Goal: Transaction & Acquisition: Purchase product/service

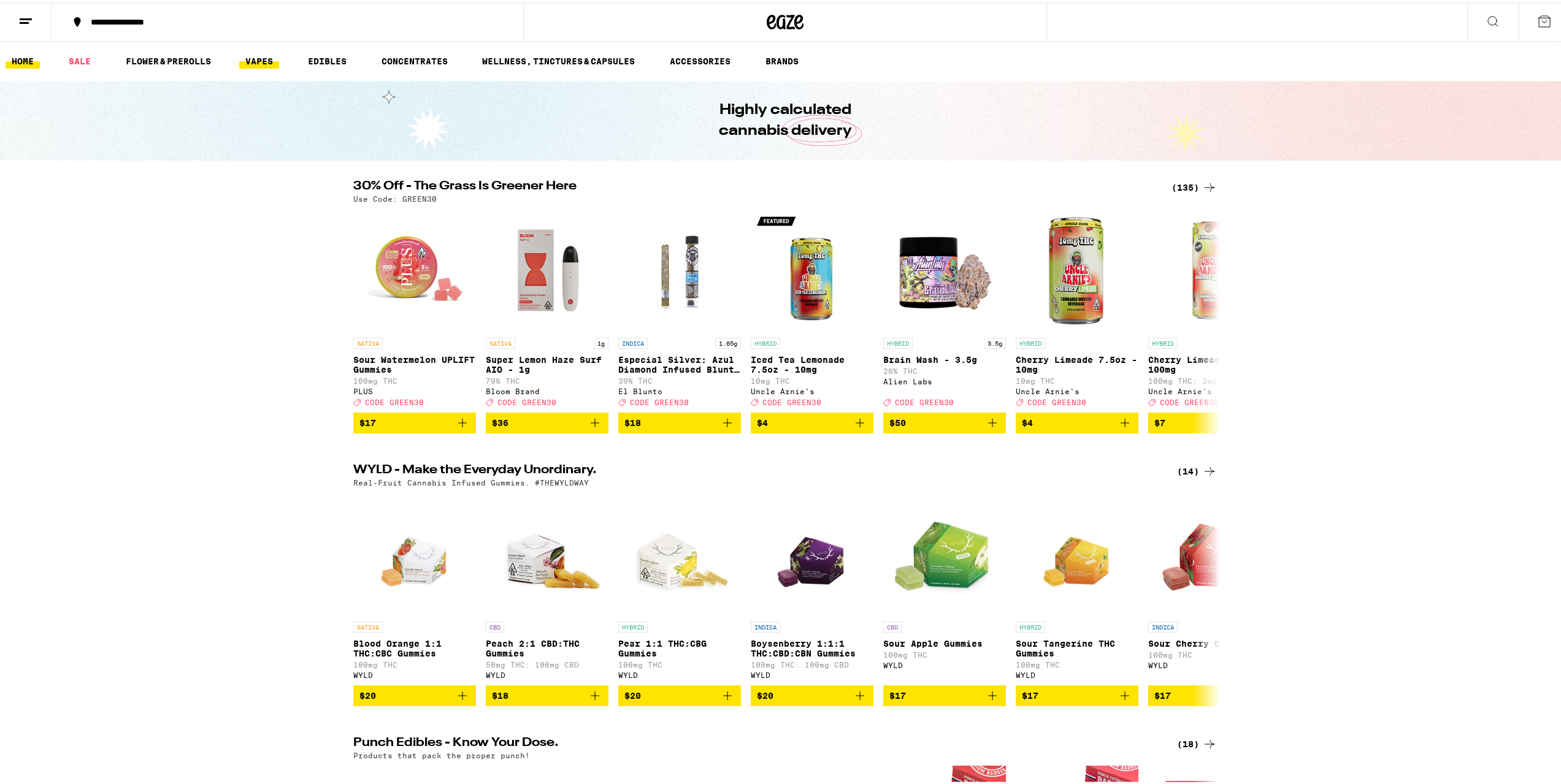
click at [268, 62] on link "VAPES" at bounding box center [259, 59] width 40 height 15
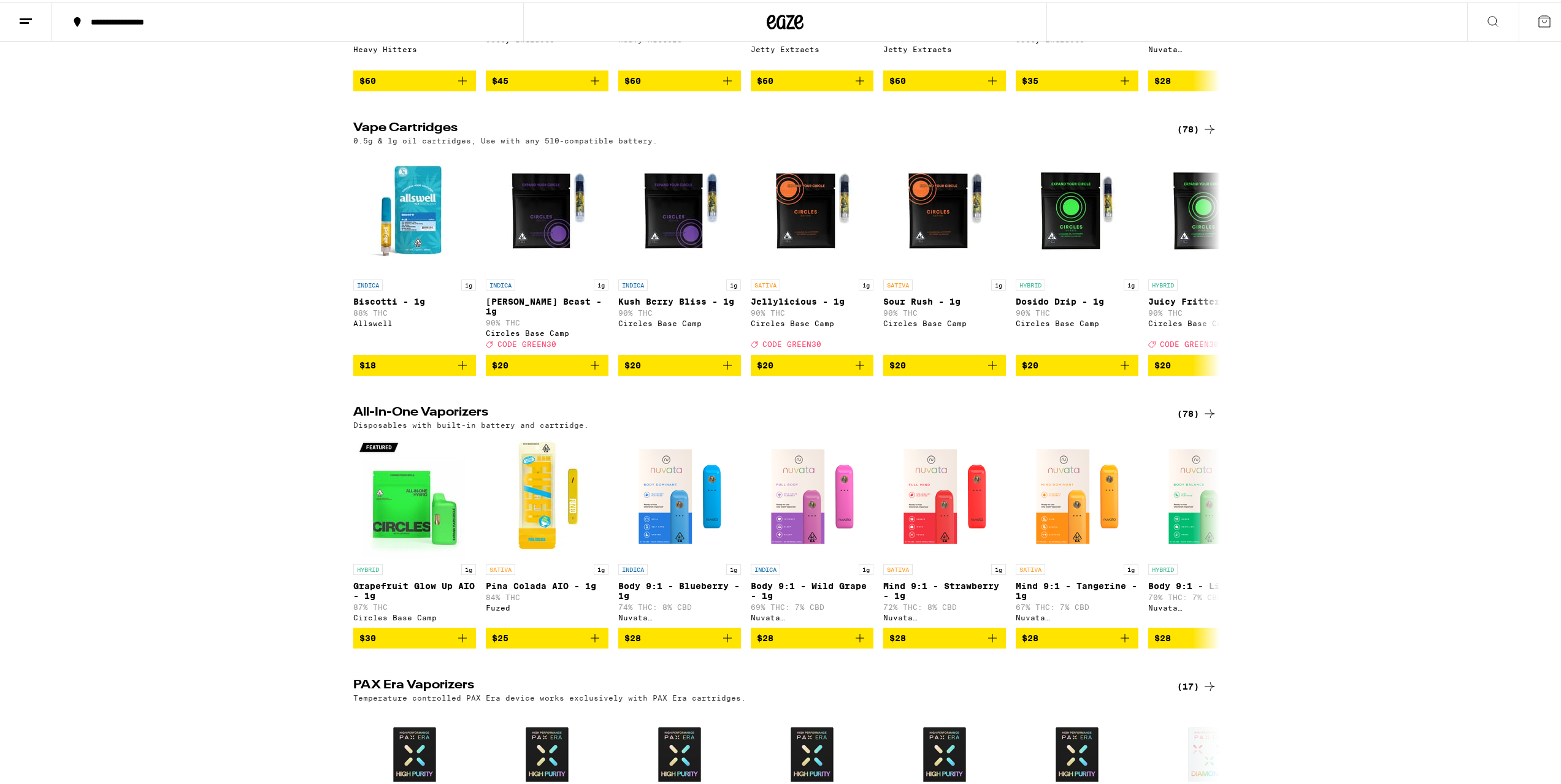
scroll to position [429, 0]
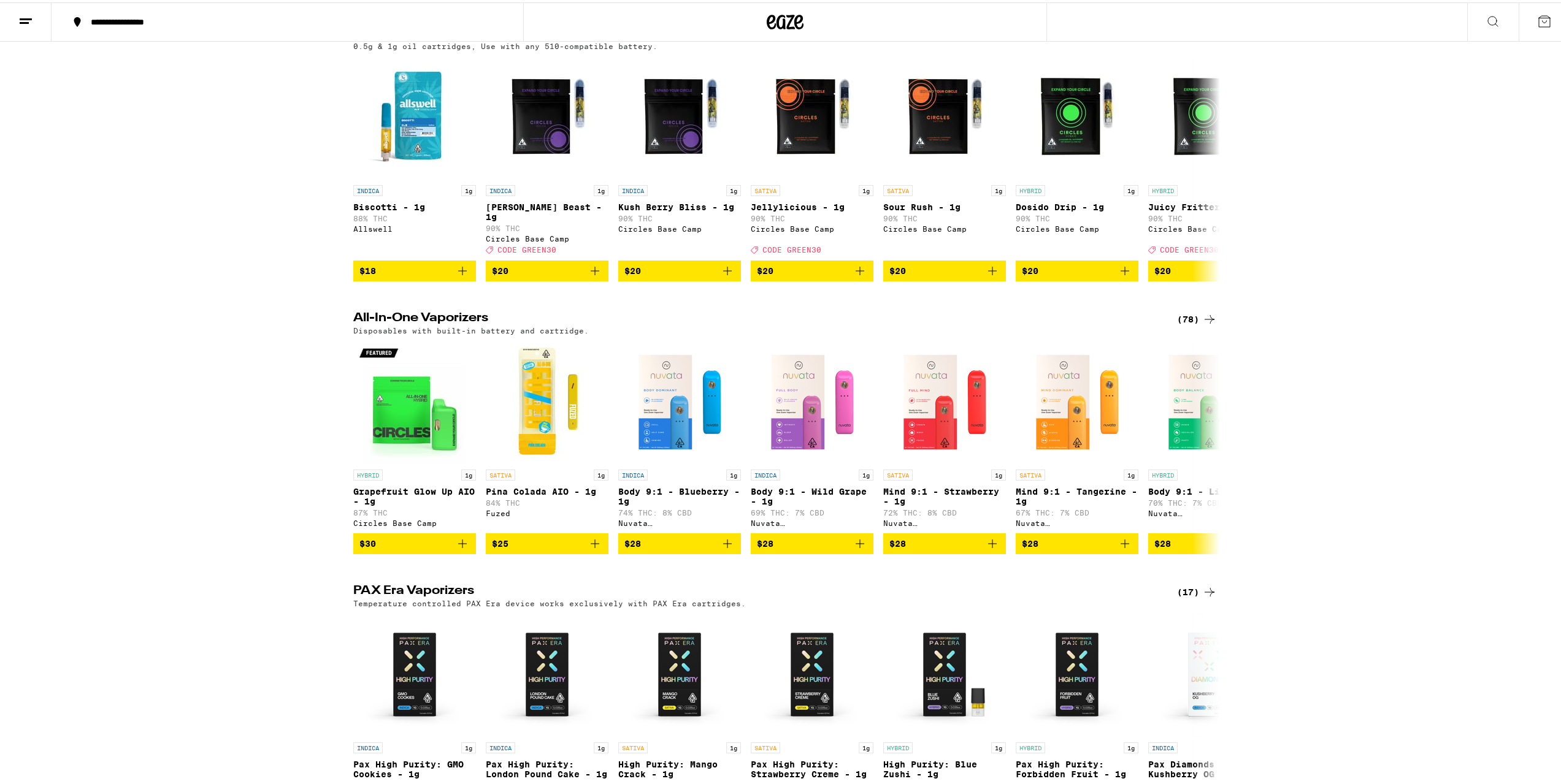
click at [1192, 40] on div "(78)" at bounding box center [1197, 32] width 40 height 15
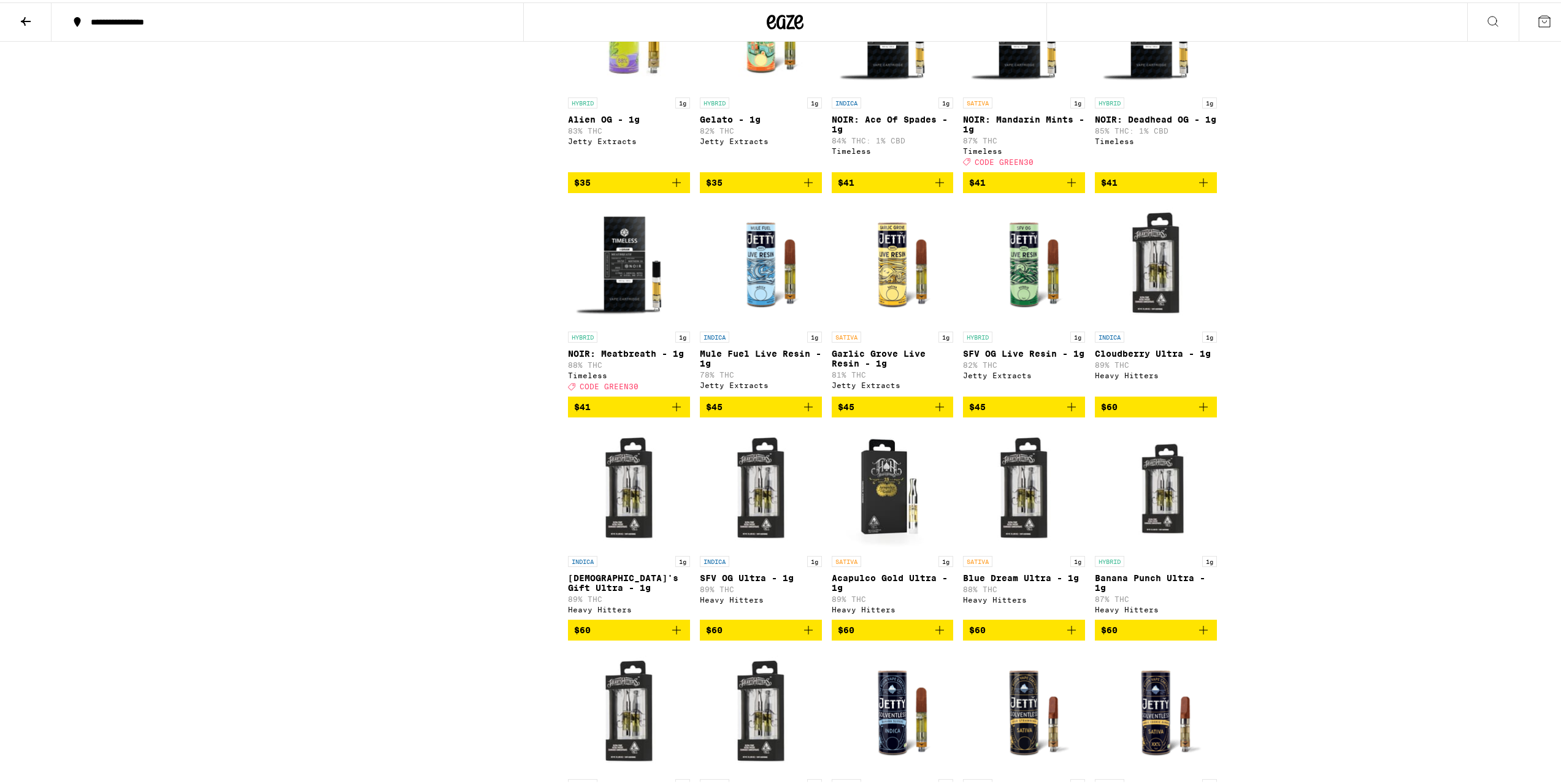
scroll to position [2698, 0]
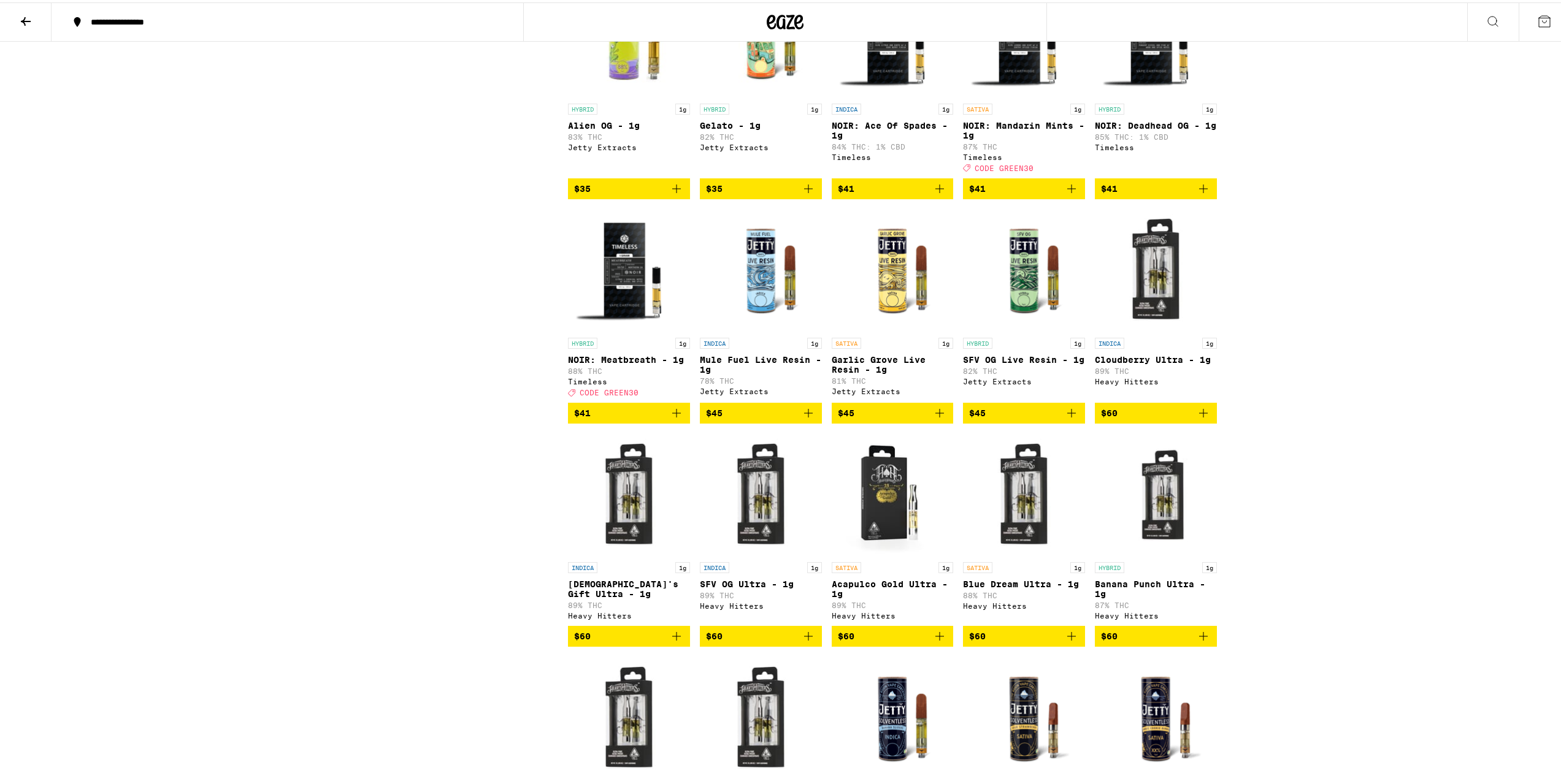
click at [1046, 194] on span "$41" at bounding box center [1023, 186] width 110 height 15
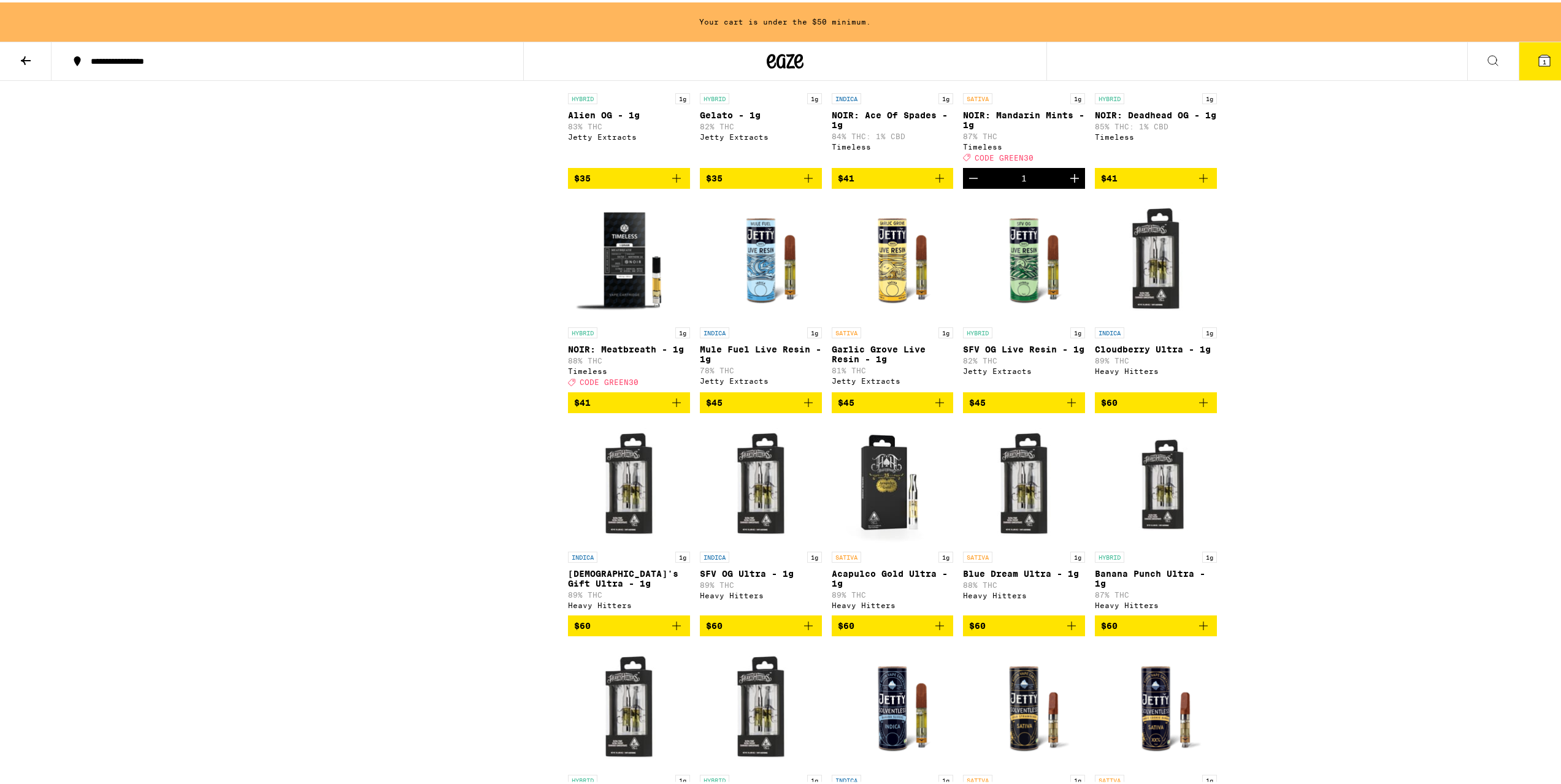
scroll to position [2737, 0]
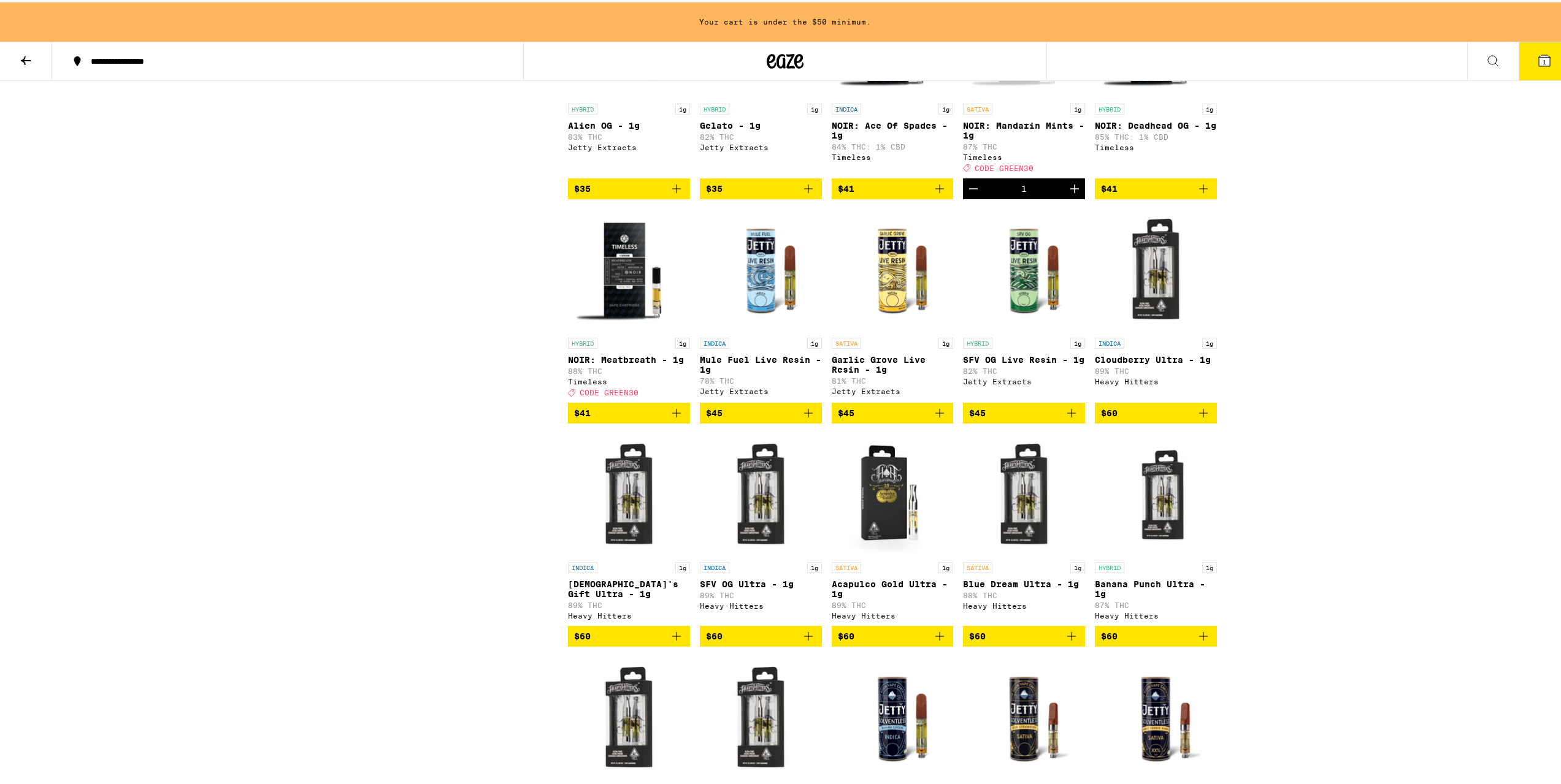
click at [616, 418] on span "$41" at bounding box center [628, 411] width 110 height 15
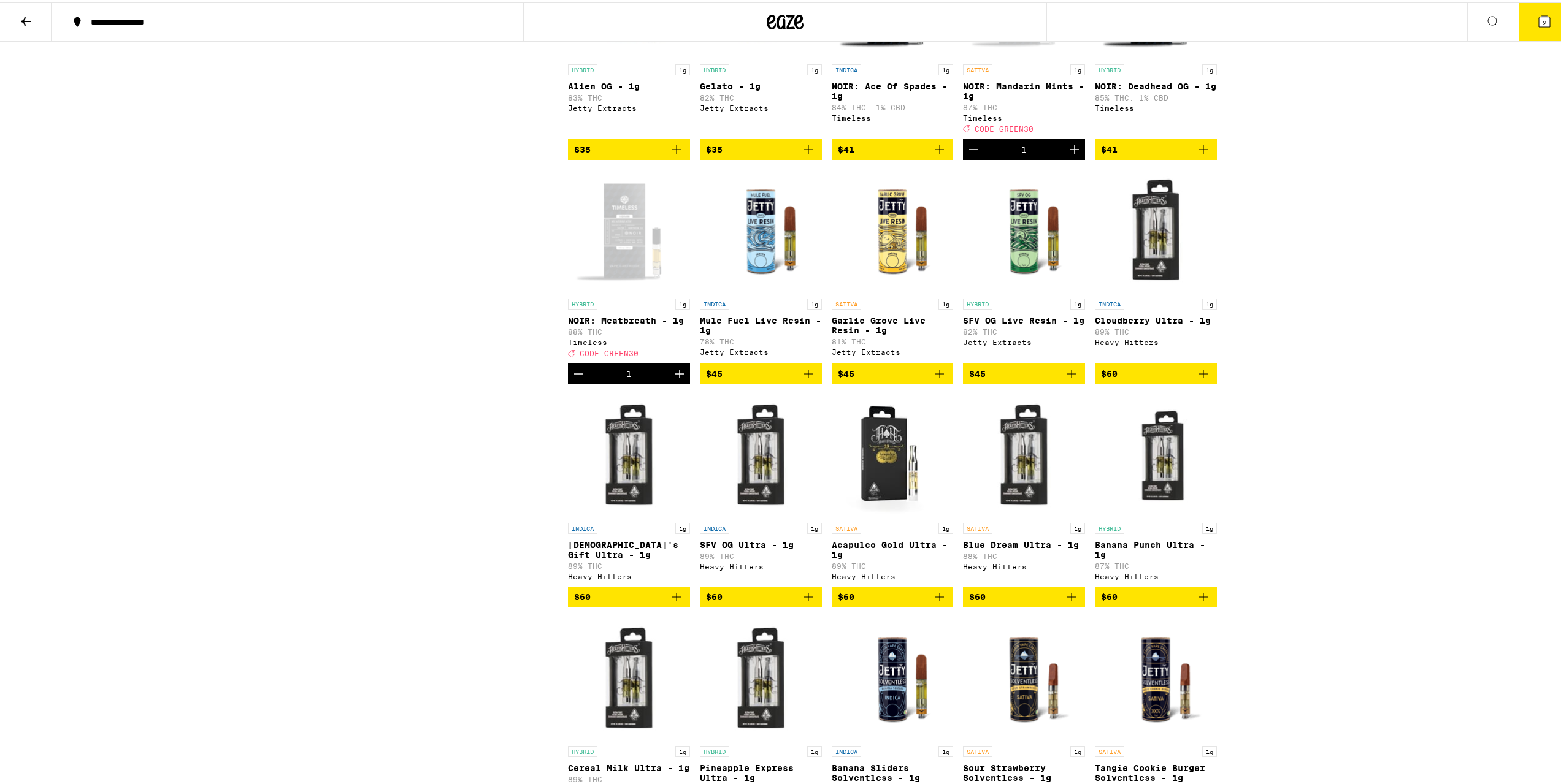
scroll to position [2698, 0]
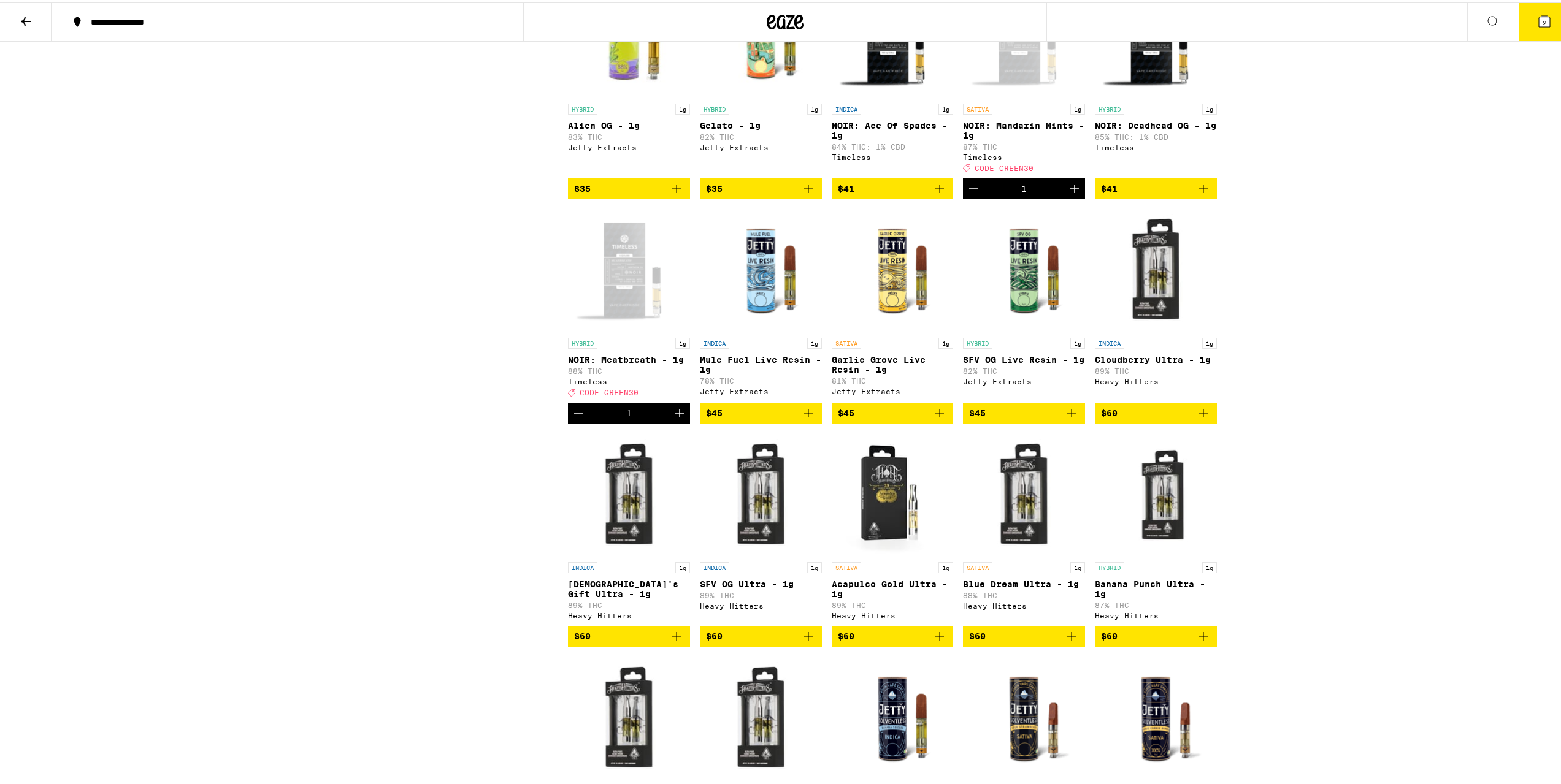
click at [1519, 23] on button "2" at bounding box center [1545, 19] width 52 height 38
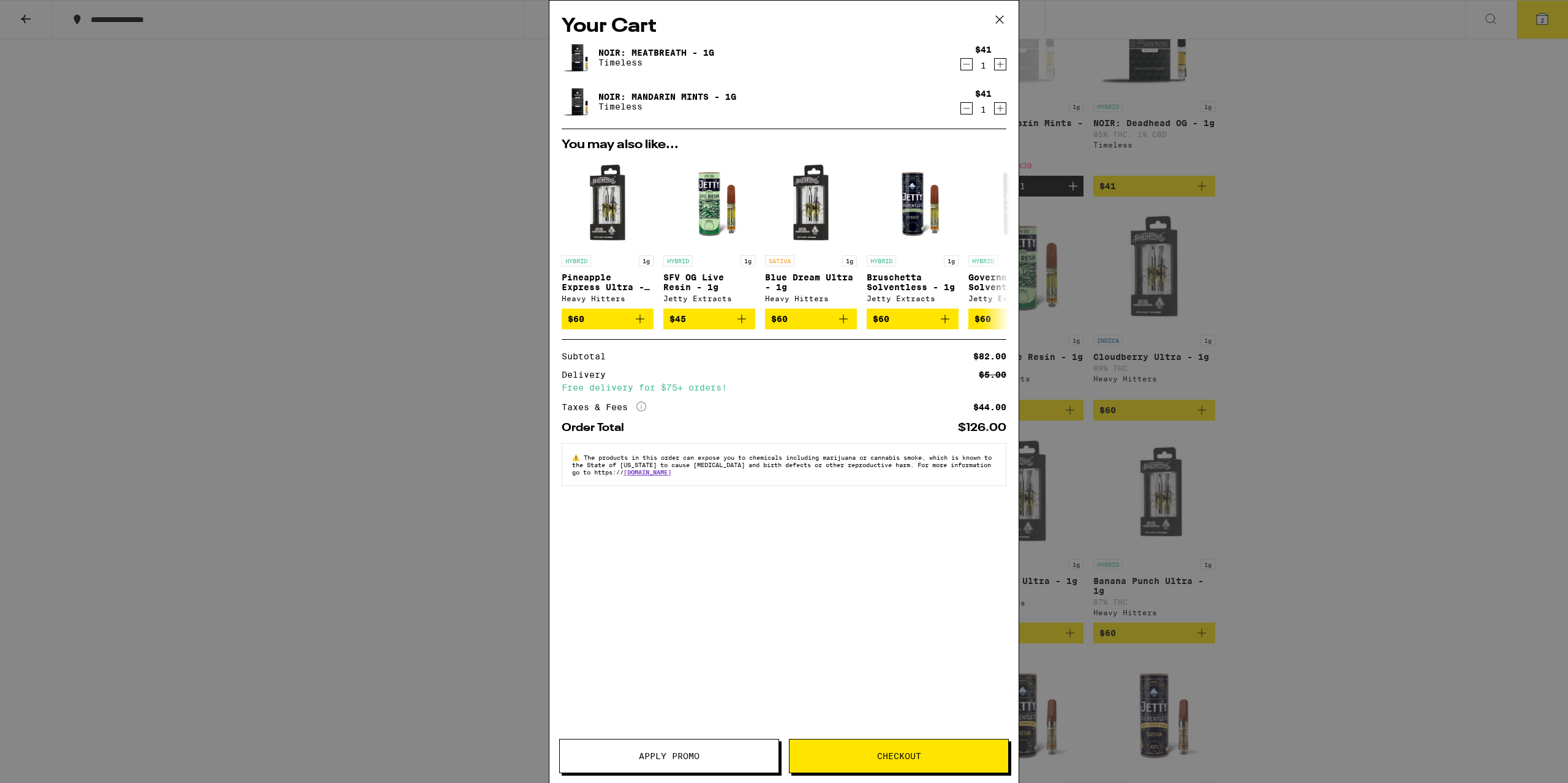
click at [735, 742] on button "Apply Promo" at bounding box center [670, 757] width 220 height 34
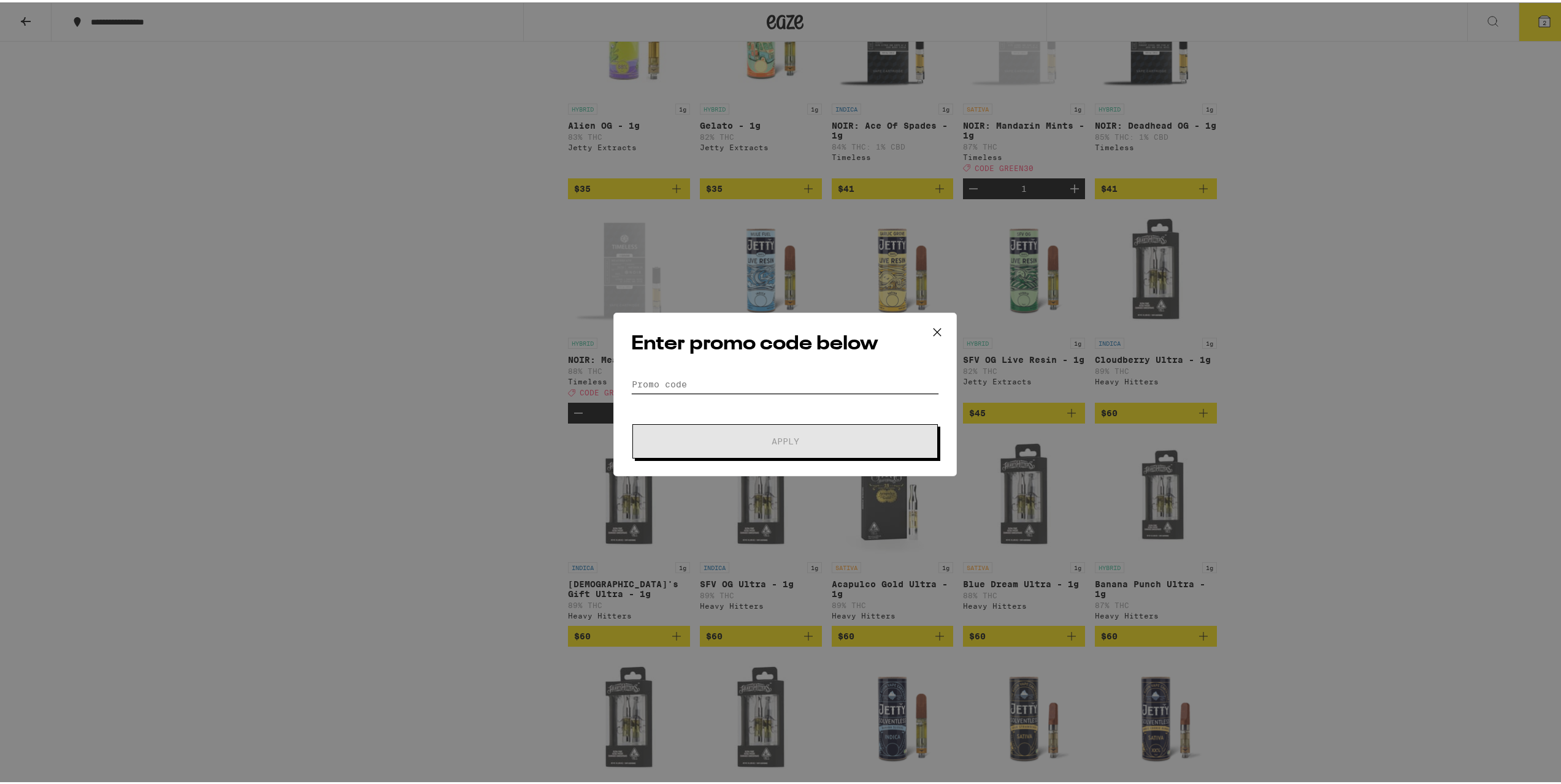
click at [809, 381] on input "Promo Code" at bounding box center [785, 382] width 308 height 19
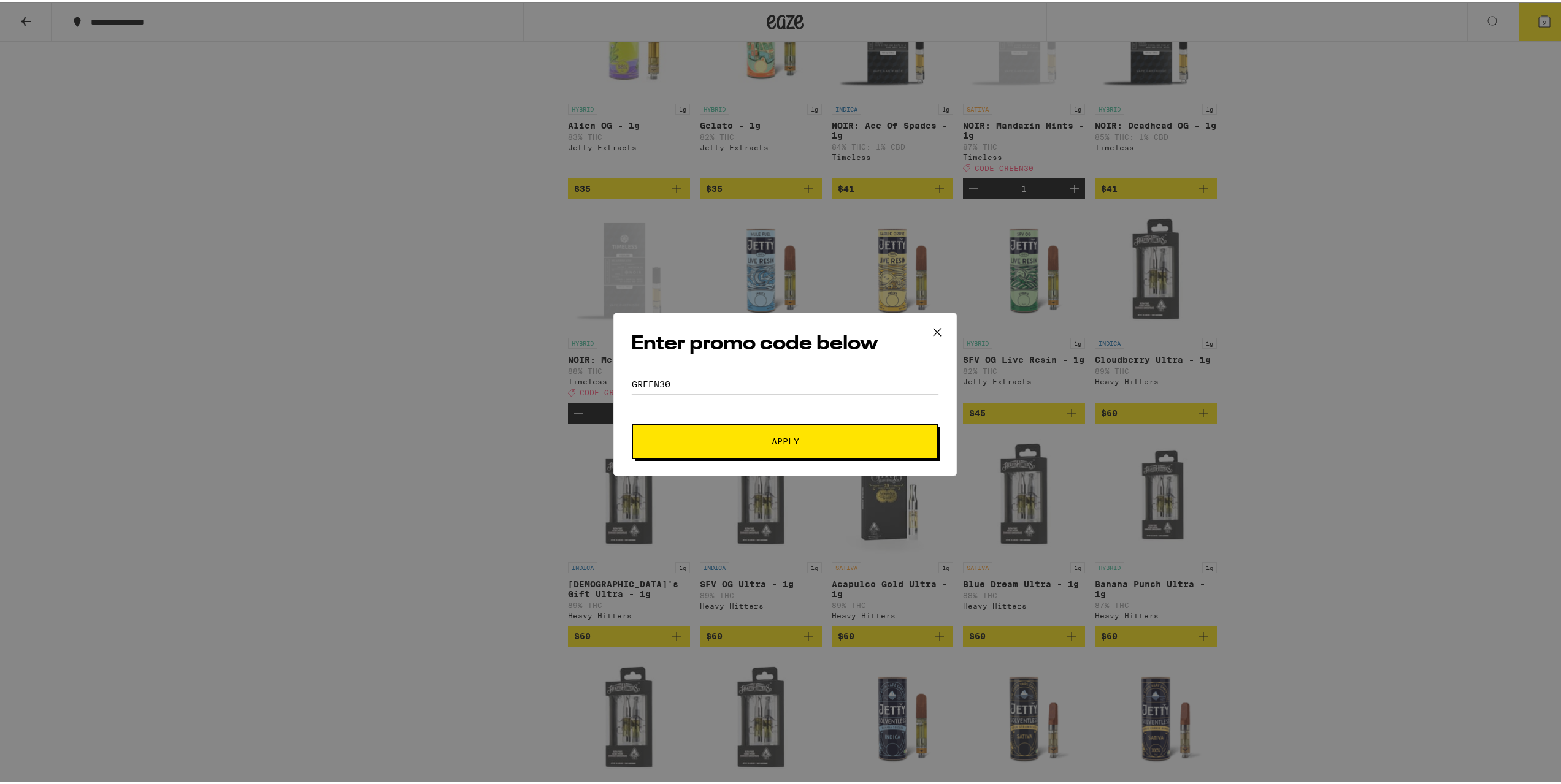
type input "green30"
click at [633, 422] on button "Apply" at bounding box center [785, 439] width 306 height 34
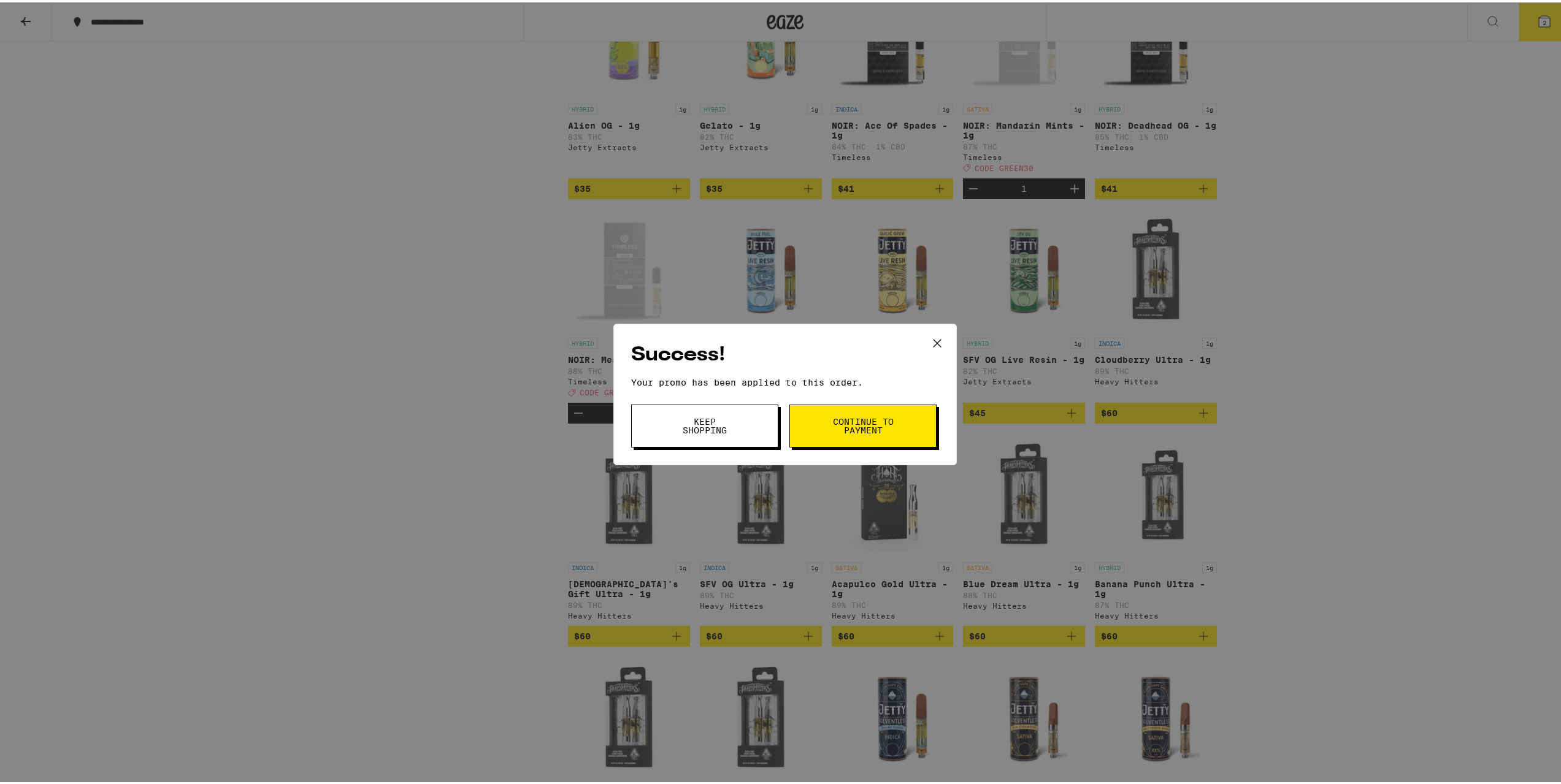
click at [911, 413] on button "Continue to payment" at bounding box center [863, 423] width 147 height 43
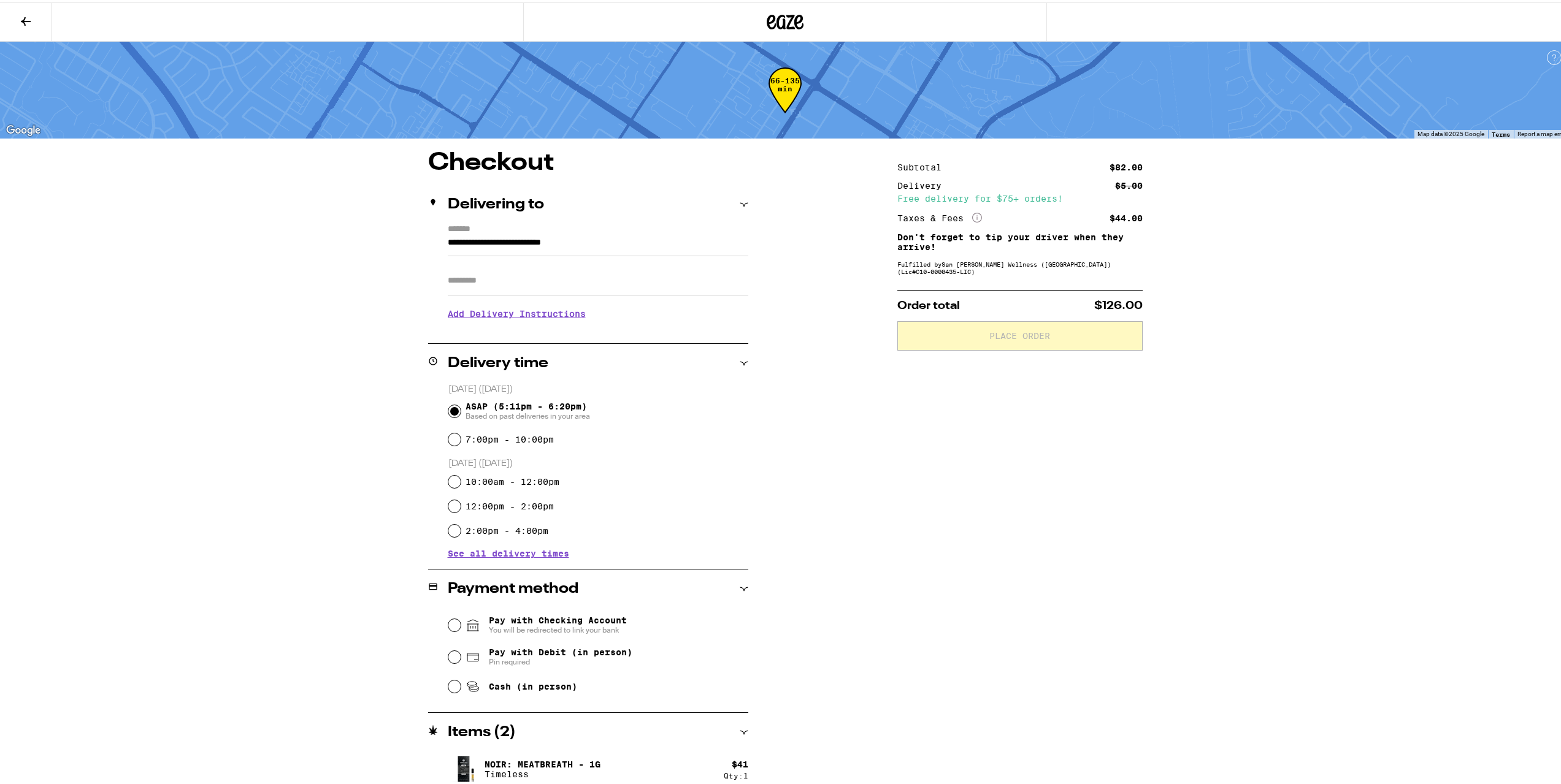
click at [565, 315] on h3 "Add Delivery Instructions" at bounding box center [598, 311] width 301 height 28
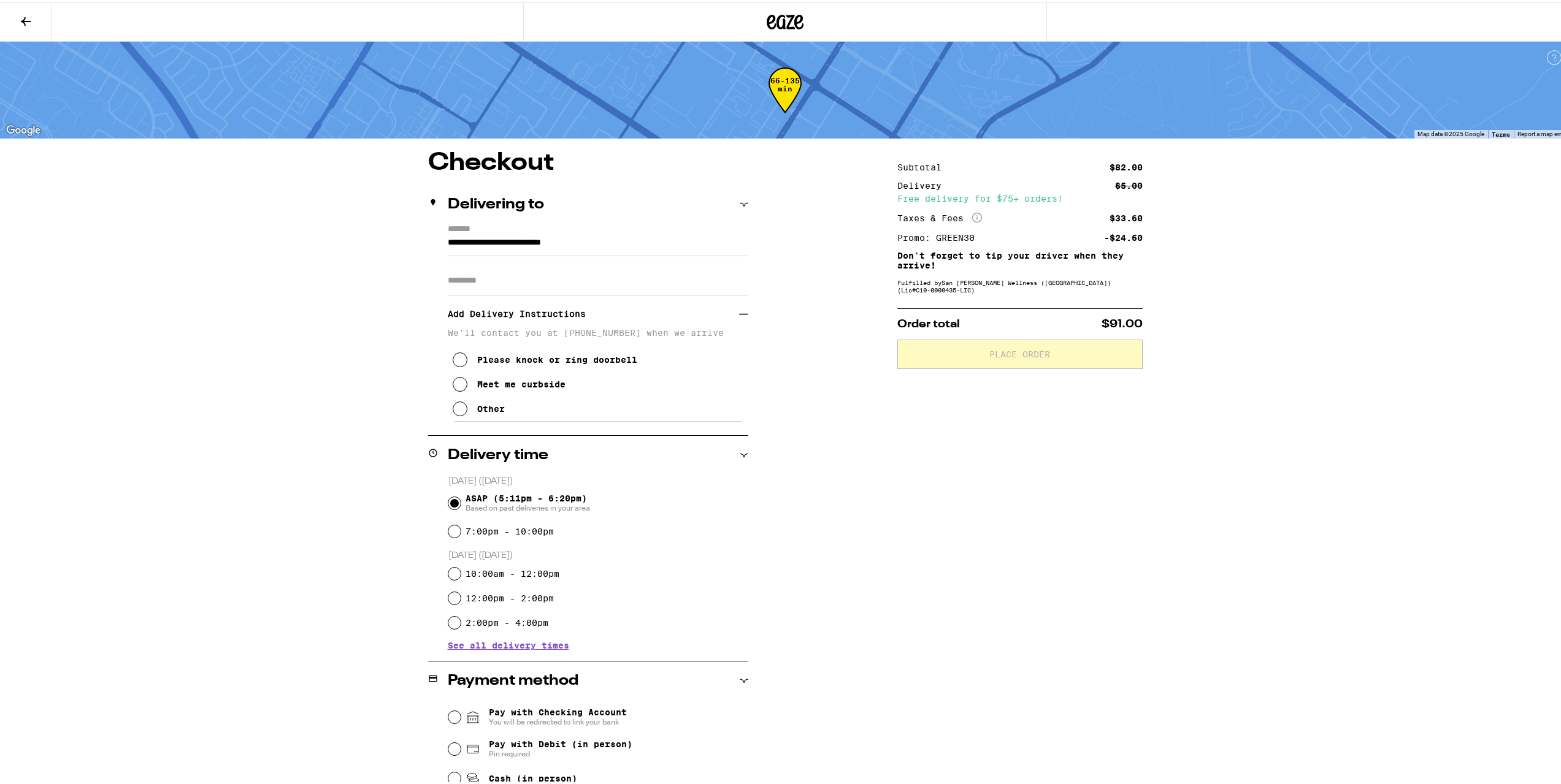
click at [558, 386] on div "Meet me curbside" at bounding box center [521, 382] width 88 height 10
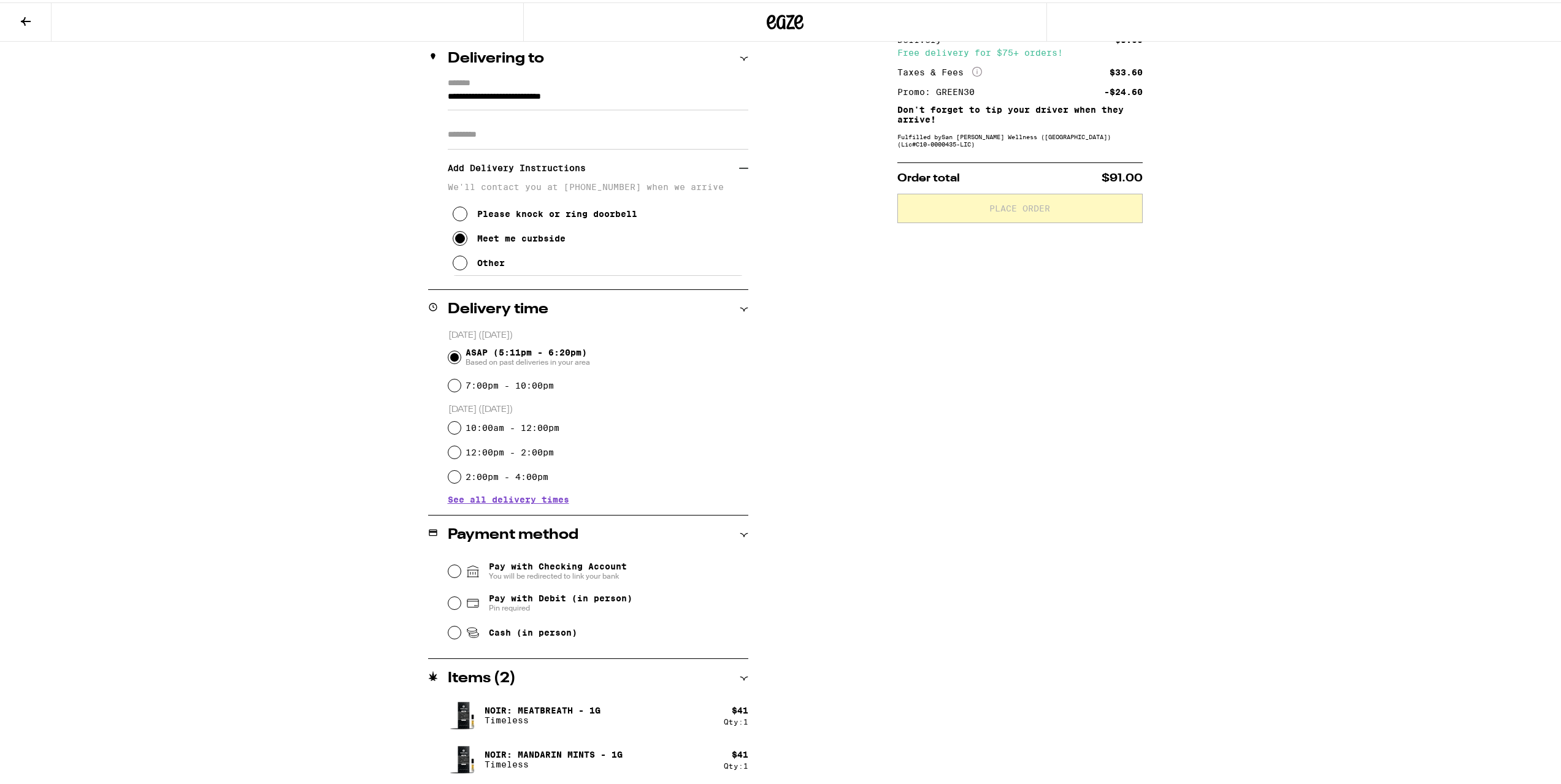
scroll to position [147, 0]
click at [542, 628] on span "Cash (in person)" at bounding box center [533, 629] width 88 height 10
click at [461, 628] on input "Cash (in person)" at bounding box center [454, 629] width 12 height 12
radio input "true"
click at [1054, 205] on span "Place Order" at bounding box center [1021, 205] width 225 height 9
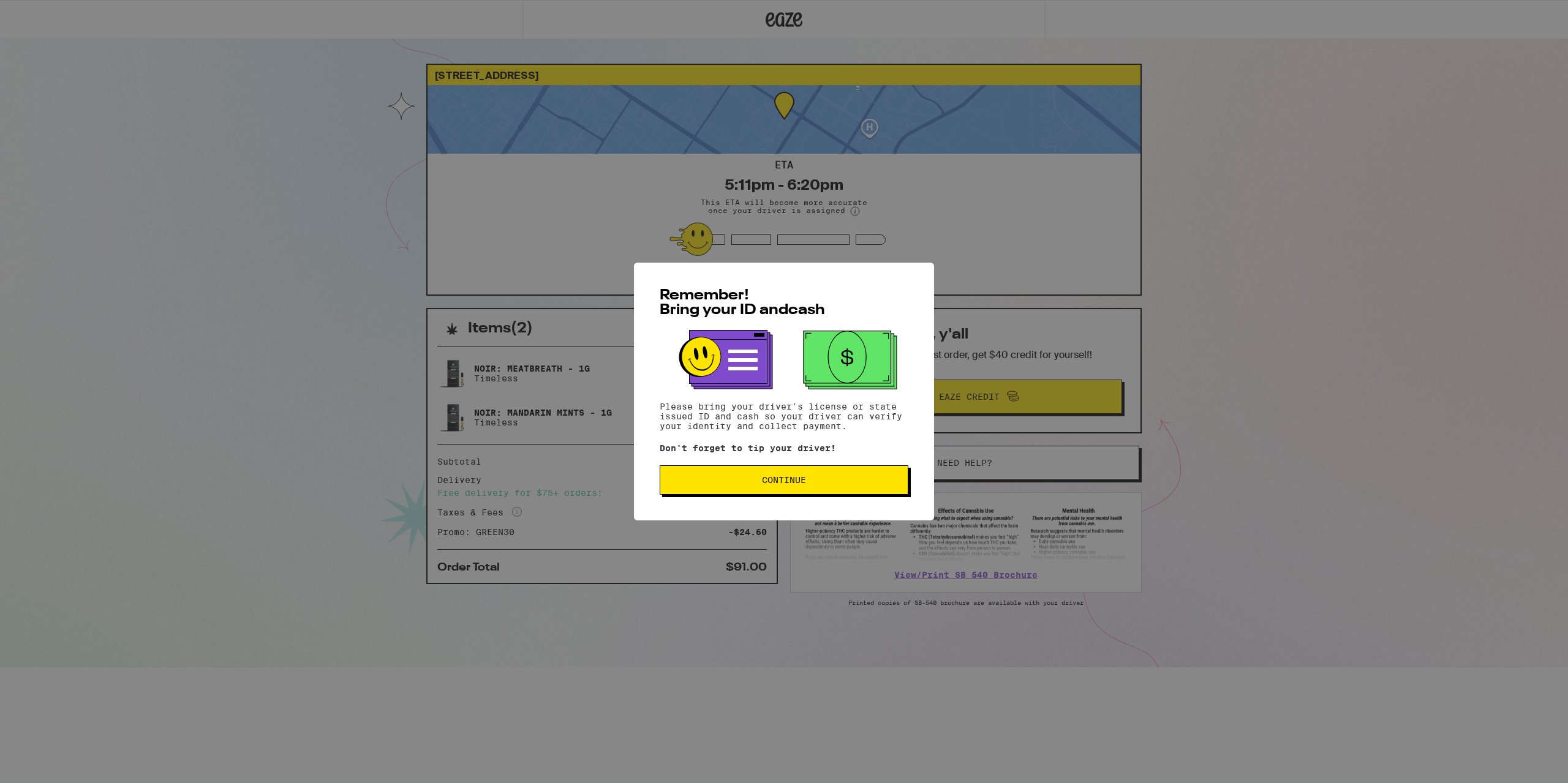
click at [868, 478] on button "Continue" at bounding box center [784, 479] width 249 height 29
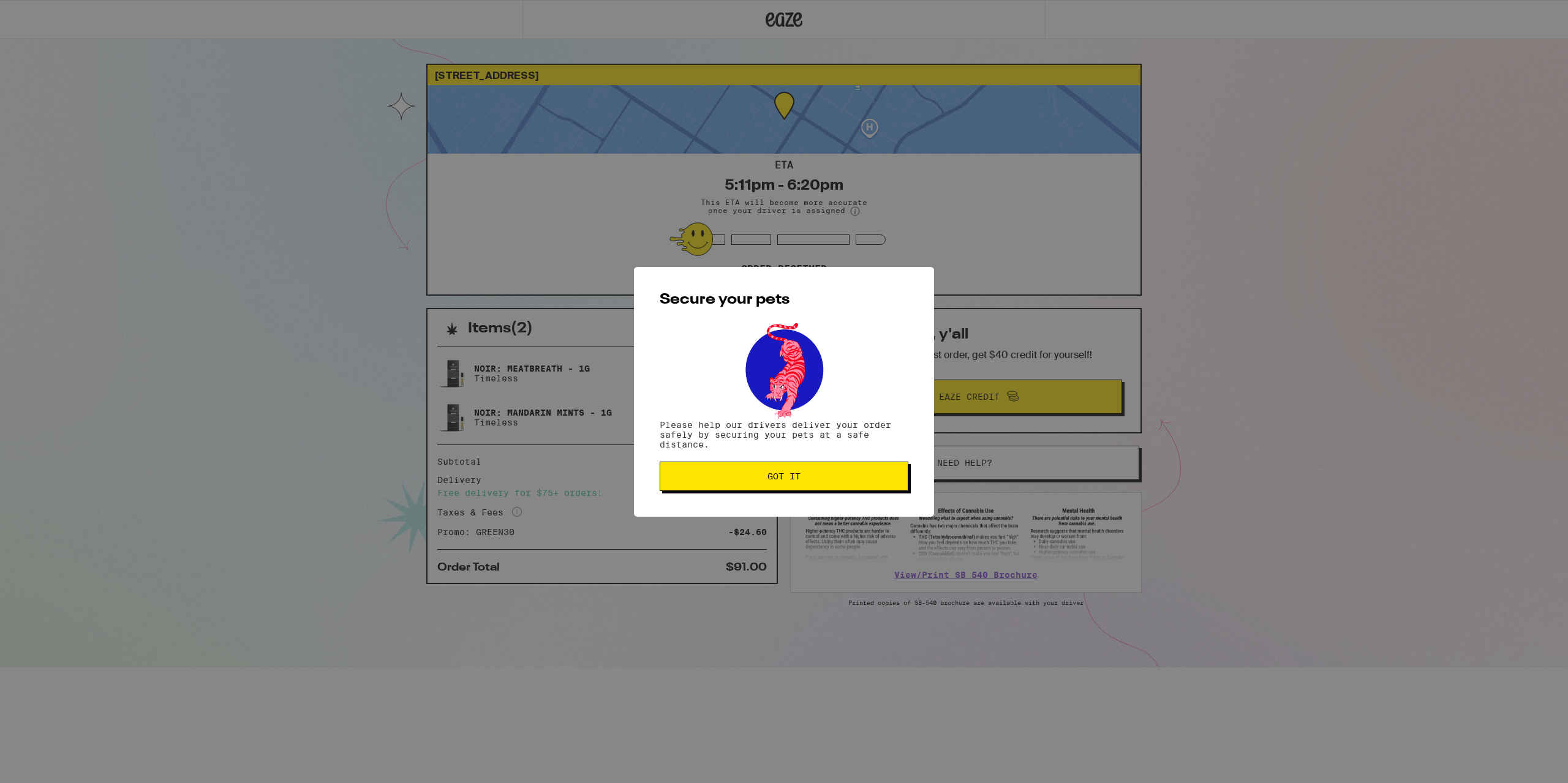
click at [868, 478] on span "Got it" at bounding box center [784, 477] width 228 height 9
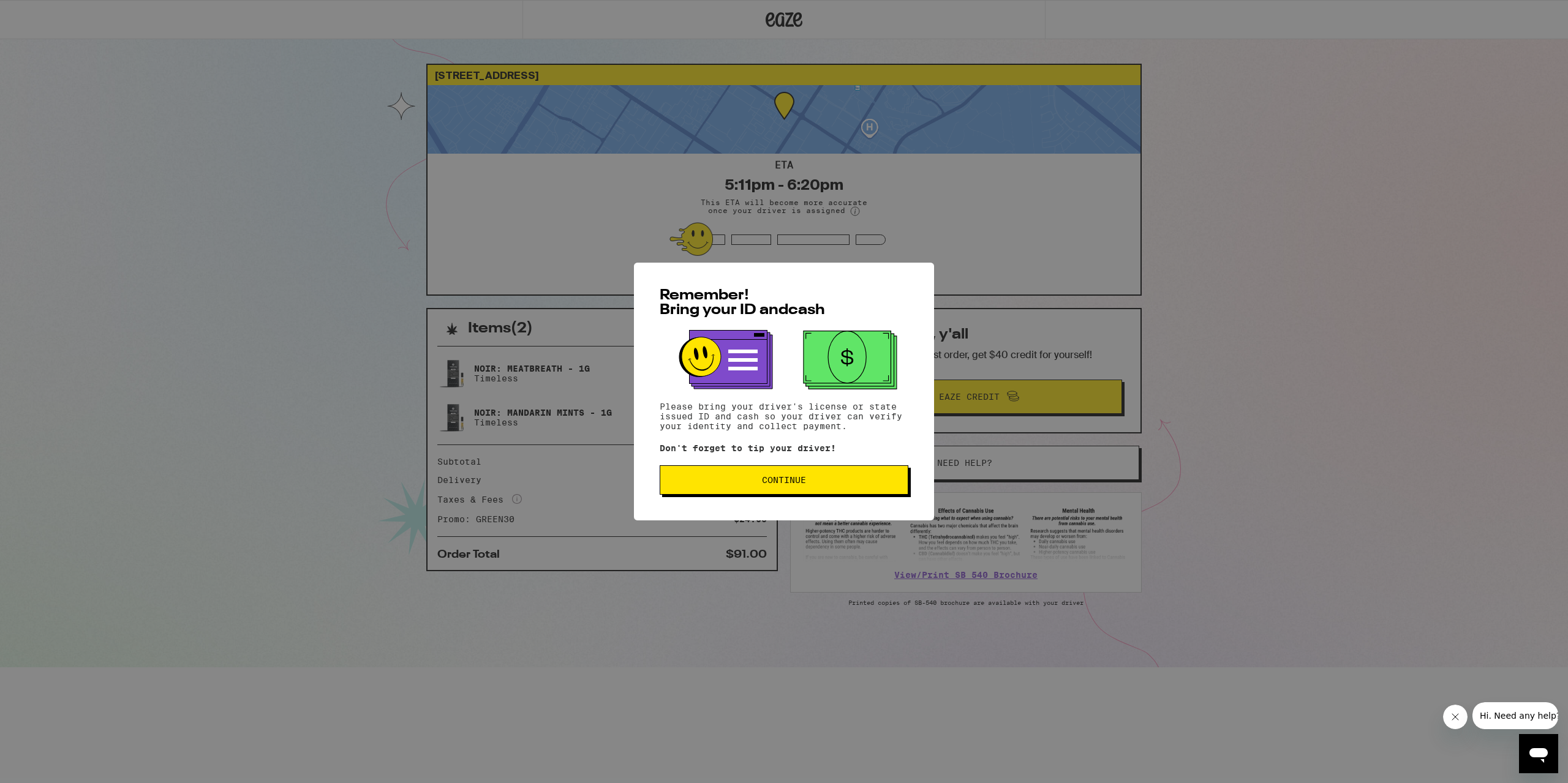
click at [815, 488] on button "Continue" at bounding box center [784, 479] width 249 height 29
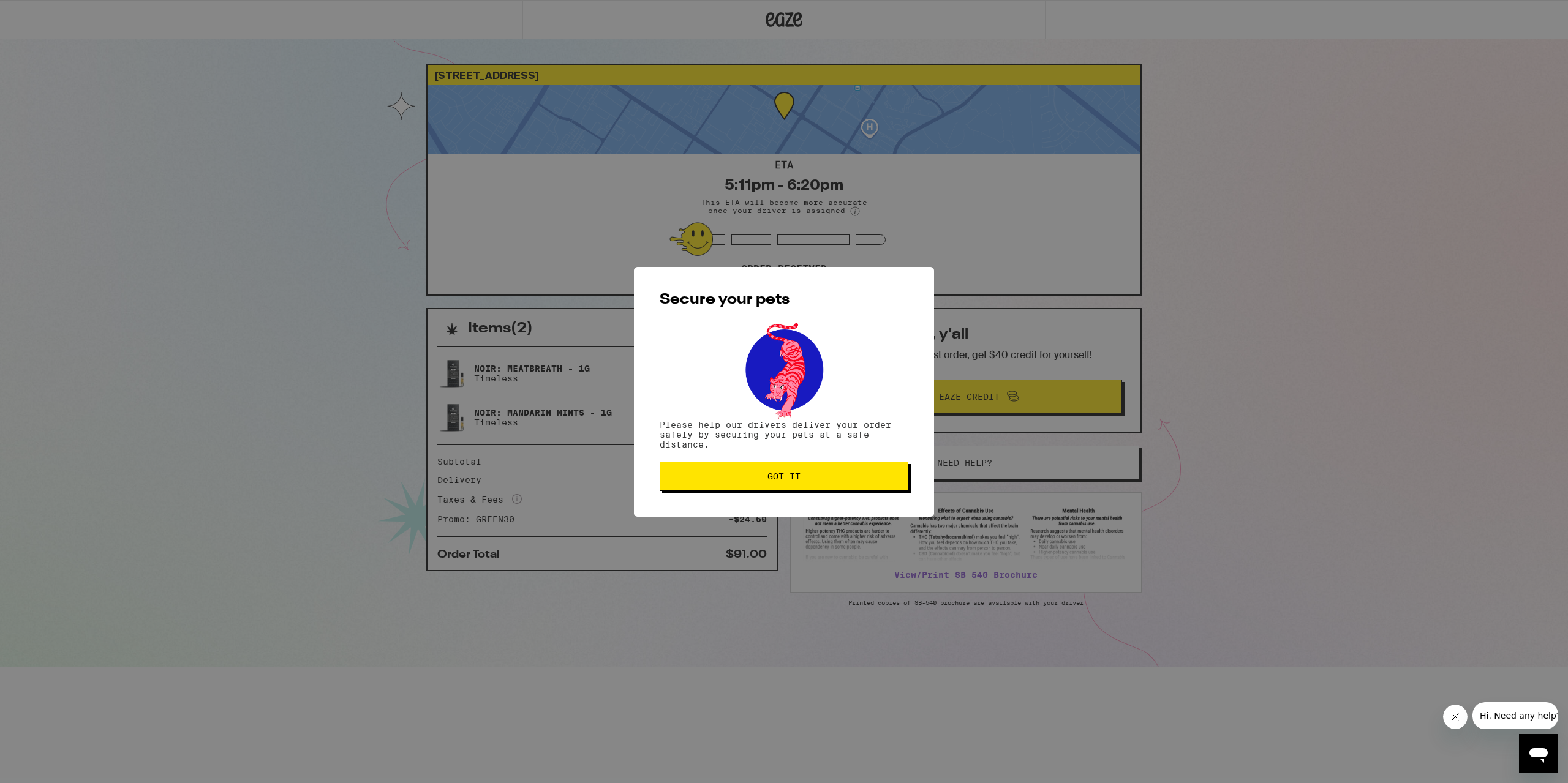
click at [807, 488] on button "Got it" at bounding box center [784, 476] width 249 height 29
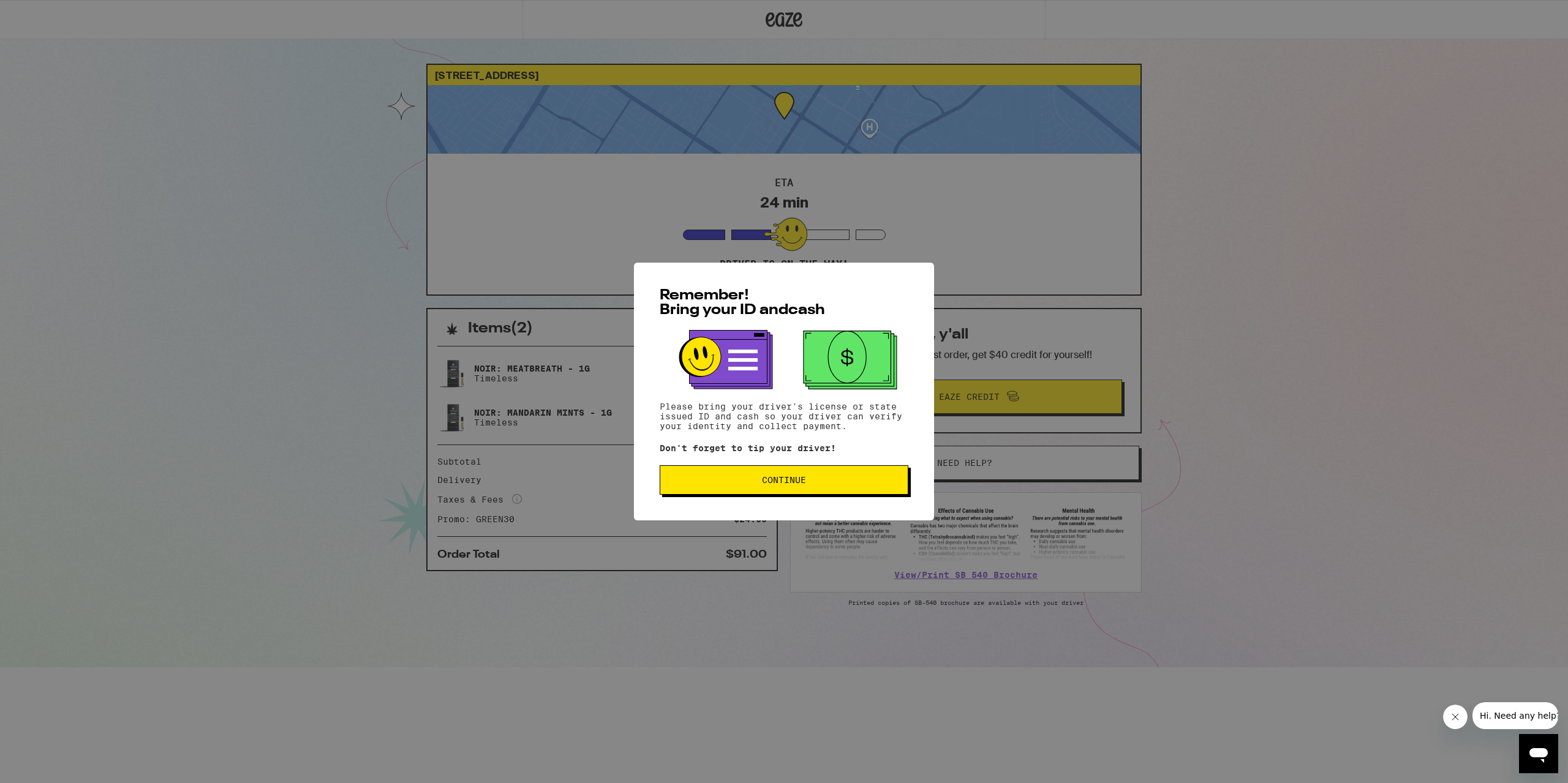
click at [733, 469] on button "Continue" at bounding box center [784, 479] width 249 height 29
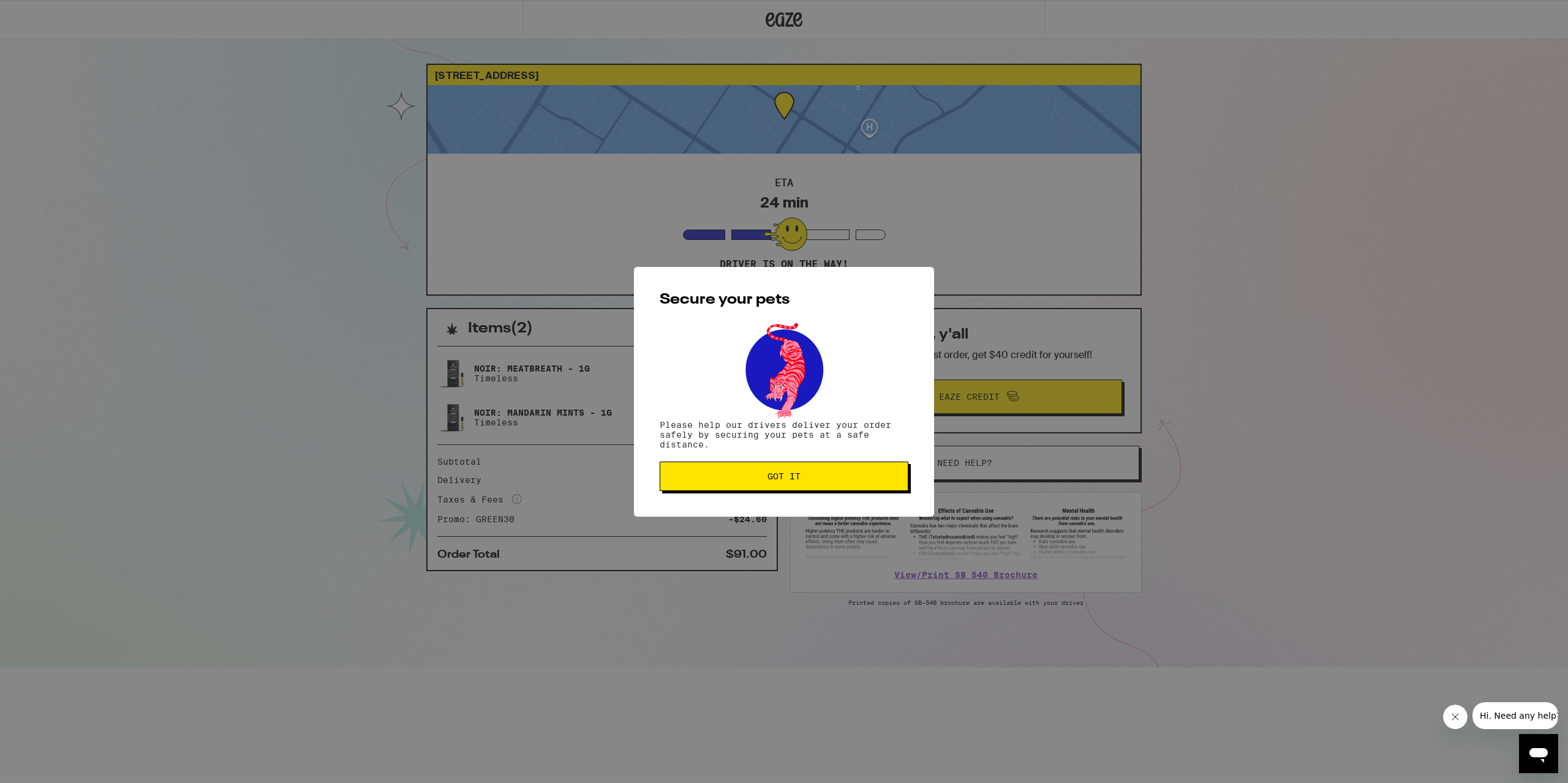
click at [724, 487] on button "Got it" at bounding box center [784, 476] width 249 height 29
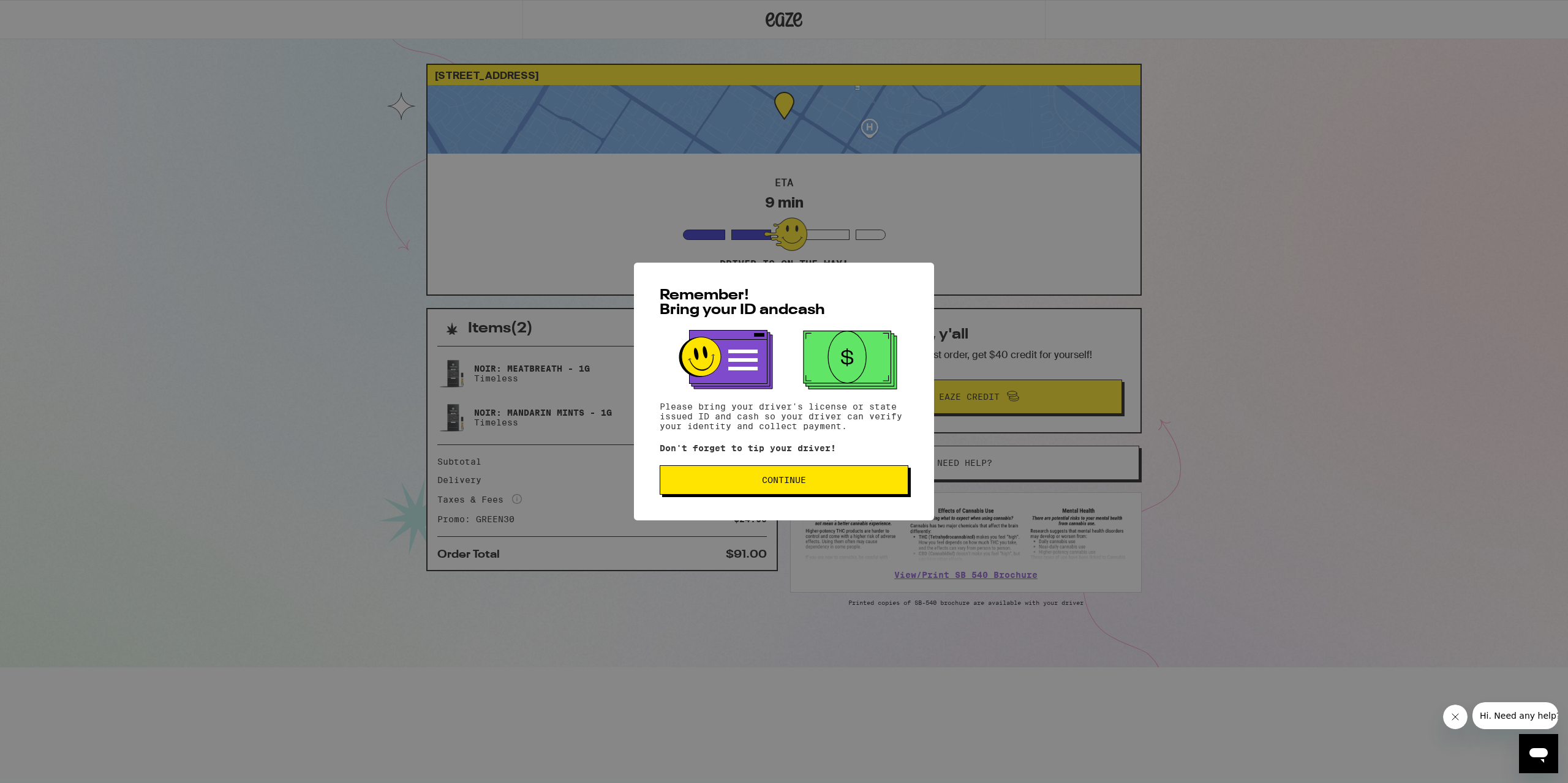
click at [828, 484] on span "Continue" at bounding box center [784, 480] width 228 height 9
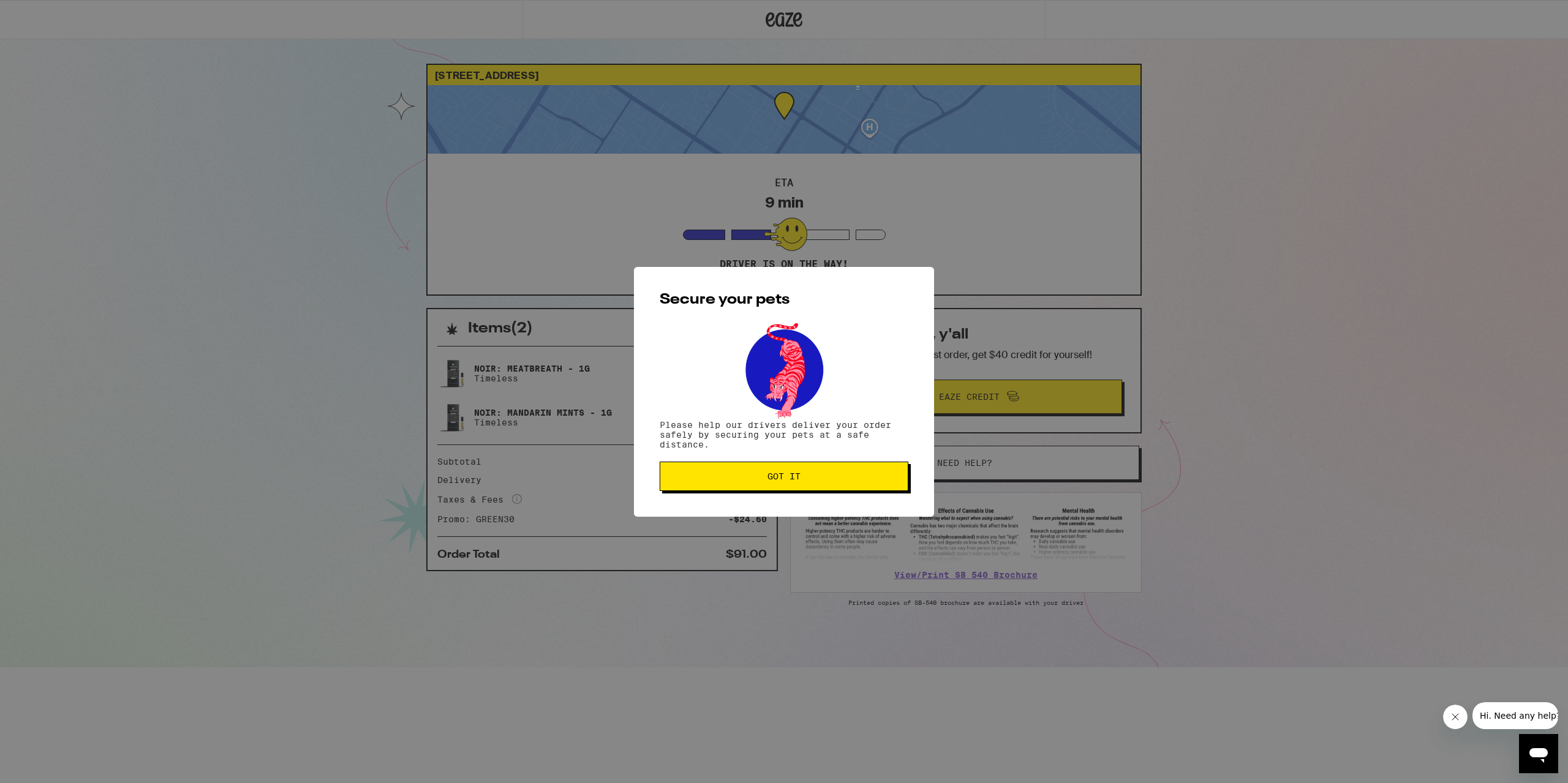
click at [761, 479] on span "Got it" at bounding box center [784, 477] width 228 height 9
